Goal: Check status: Check status

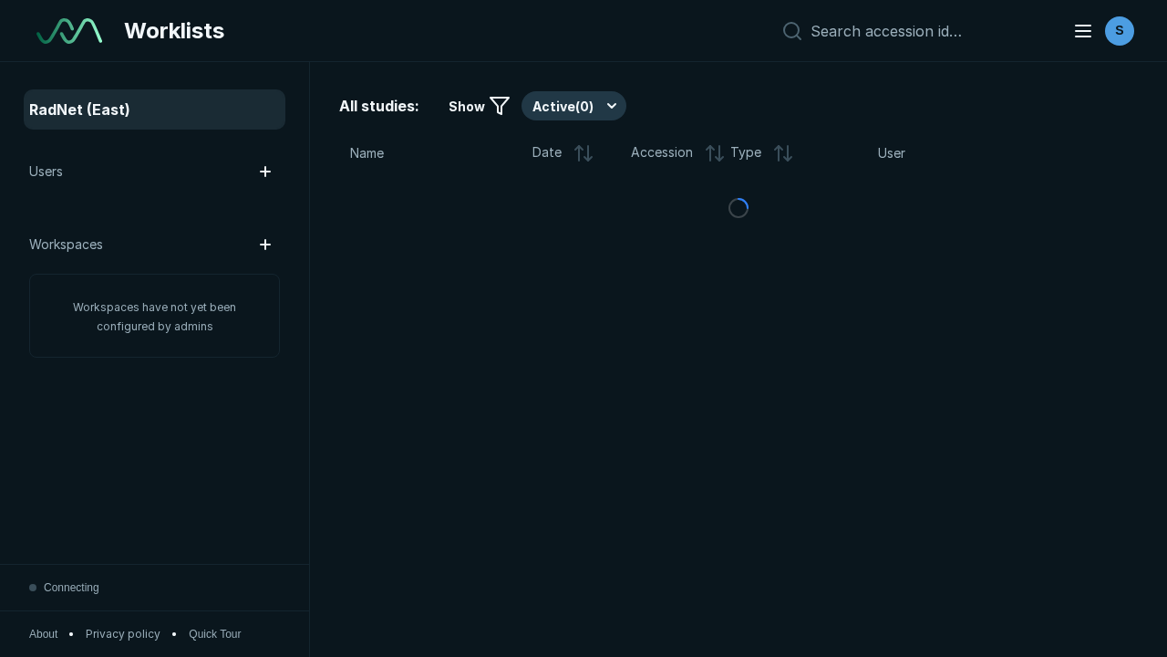
scroll to position [4981, 7597]
